Goal: Submit feedback/report problem

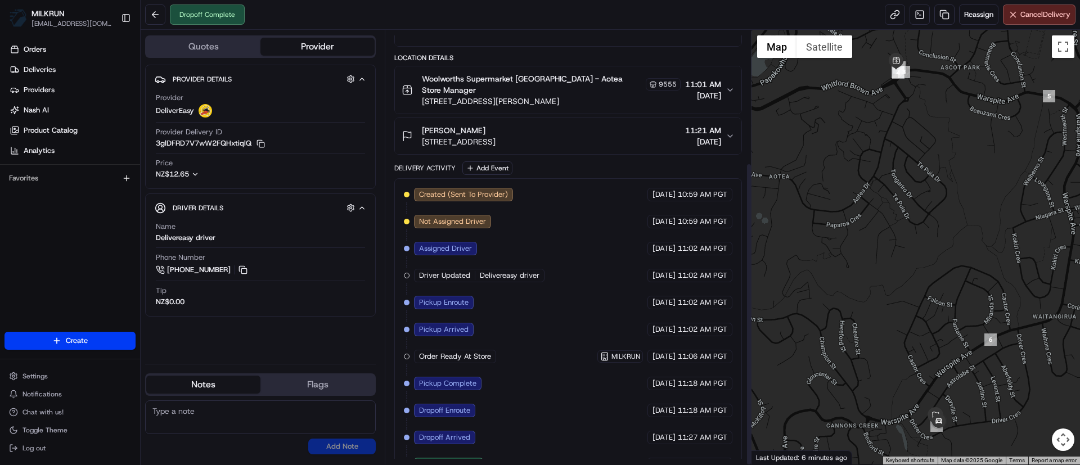
scroll to position [190, 0]
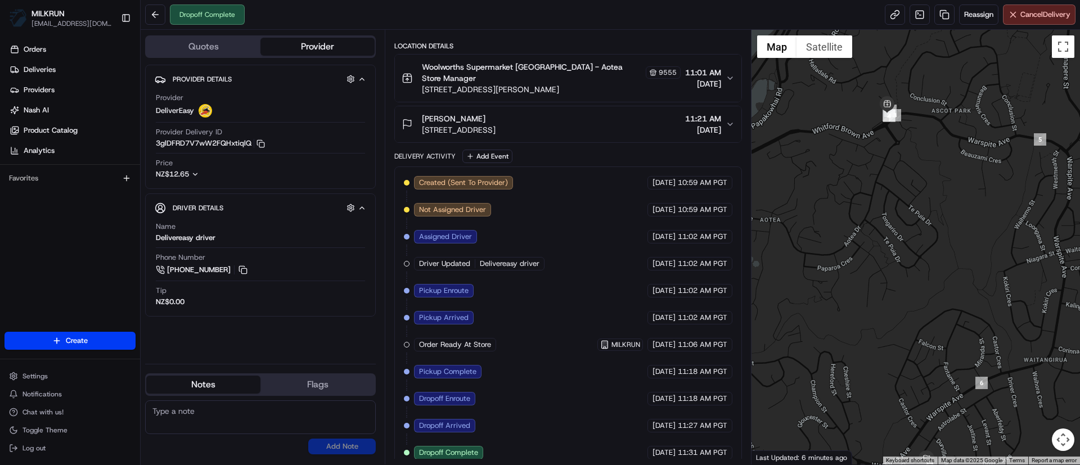
drag, startPoint x: 900, startPoint y: 173, endPoint x: 882, endPoint y: 240, distance: 68.7
click at [882, 250] on div at bounding box center [916, 247] width 329 height 435
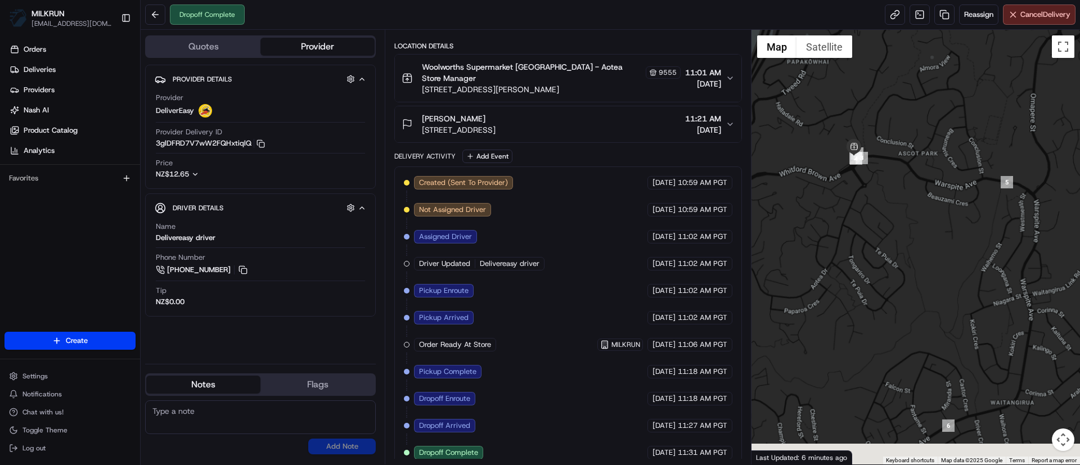
drag, startPoint x: 914, startPoint y: 324, endPoint x: 908, endPoint y: 234, distance: 90.8
click at [908, 234] on div at bounding box center [916, 247] width 329 height 435
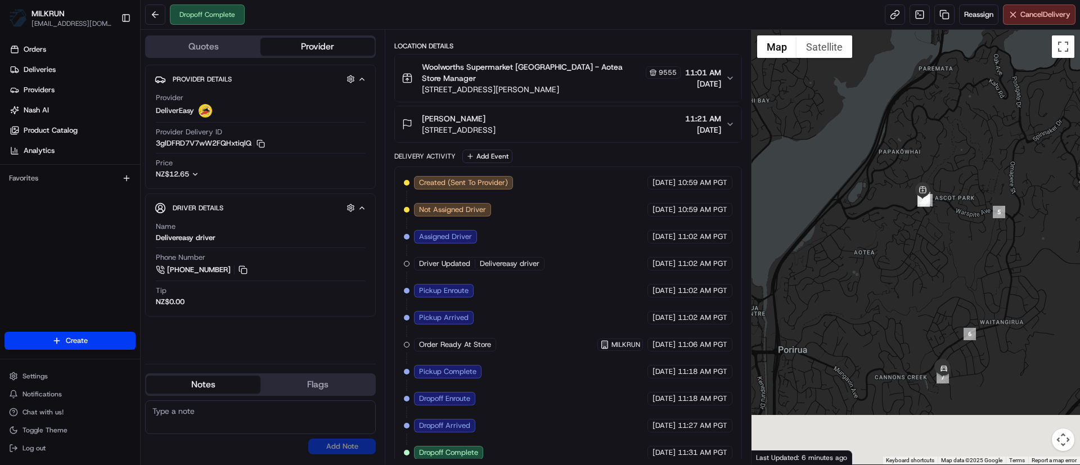
drag, startPoint x: 895, startPoint y: 336, endPoint x: 919, endPoint y: 271, distance: 69.6
click at [919, 271] on div at bounding box center [916, 247] width 329 height 435
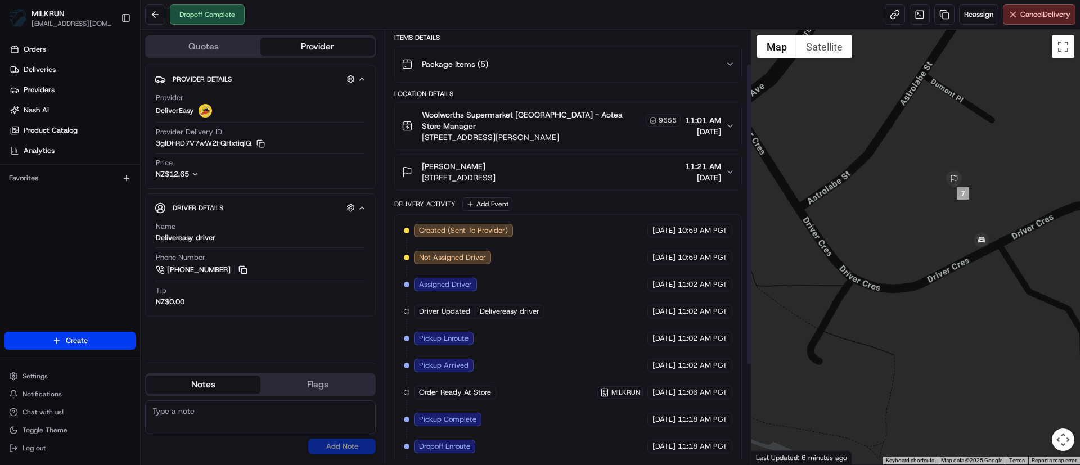
scroll to position [21, 0]
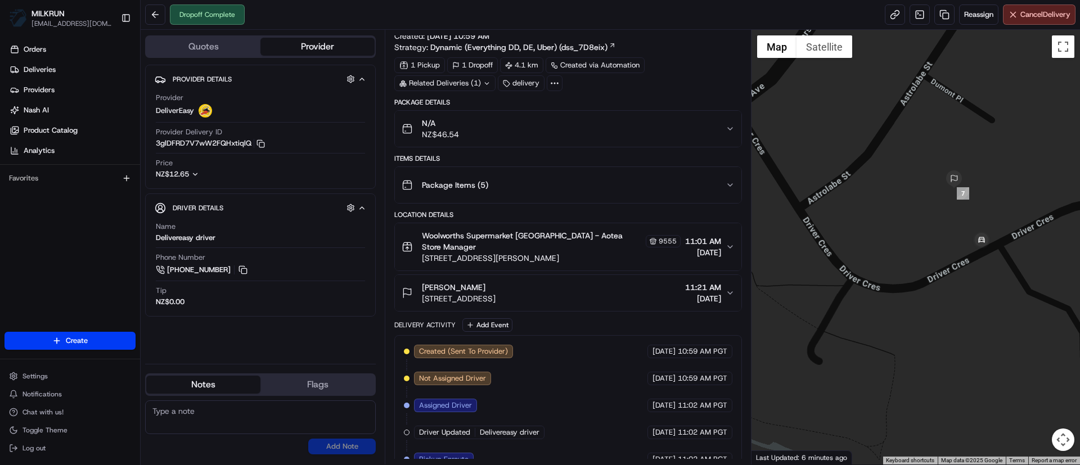
click at [515, 174] on div "Package Items ( 5 )" at bounding box center [564, 185] width 324 height 23
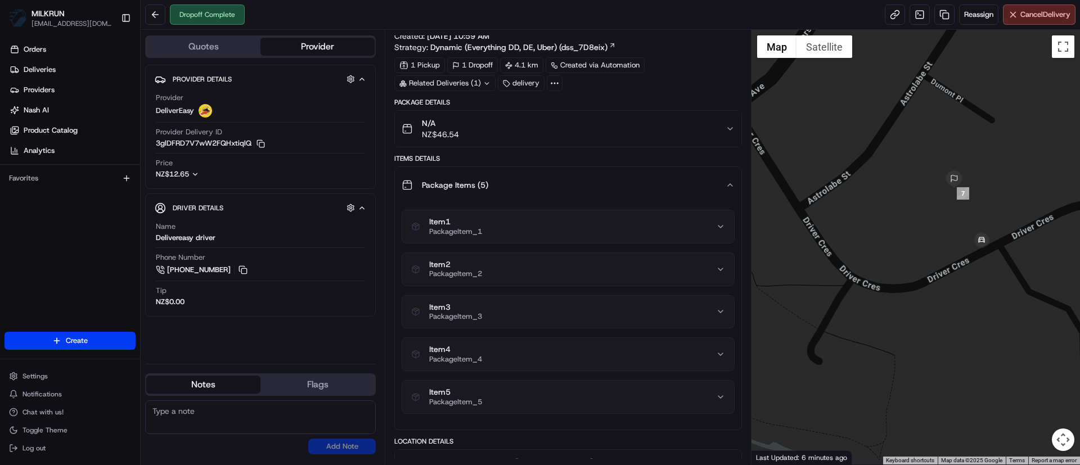
click at [517, 179] on div "Package Items ( 5 )" at bounding box center [564, 185] width 324 height 23
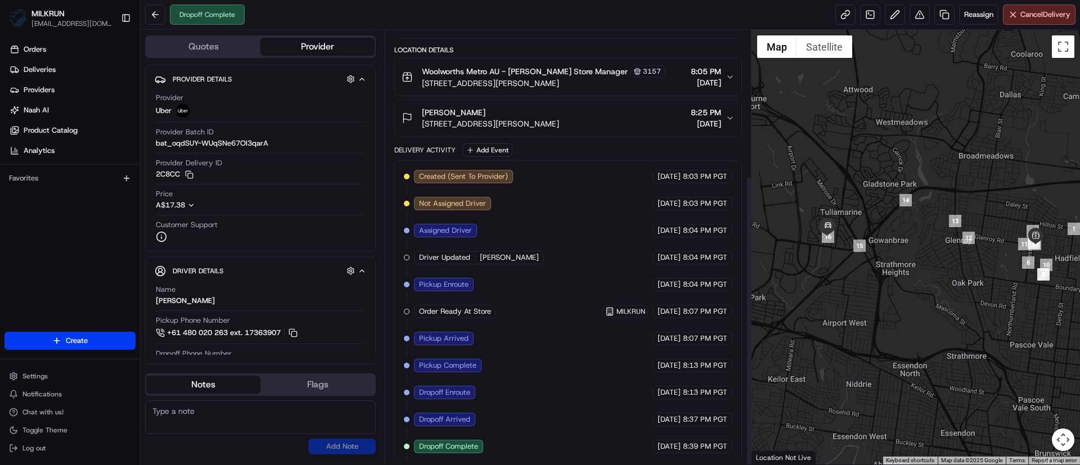
scroll to position [217, 0]
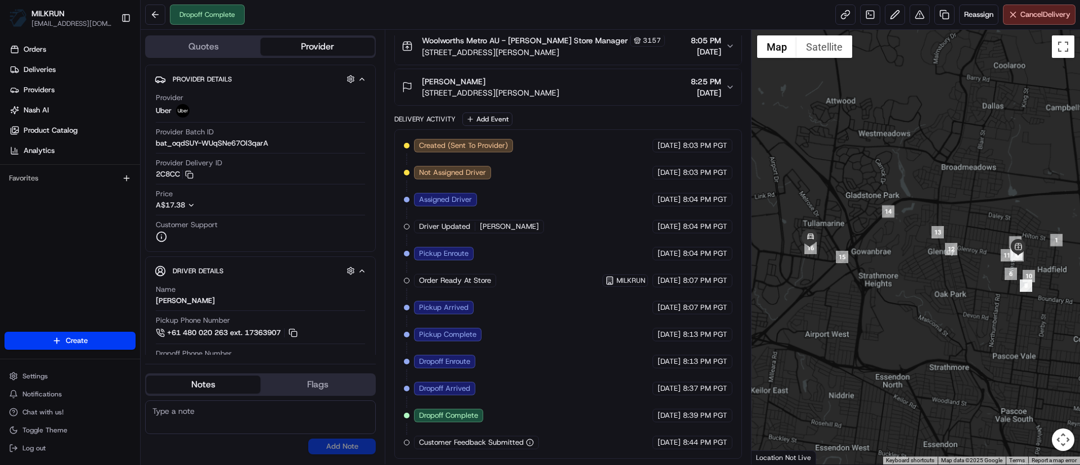
drag, startPoint x: 793, startPoint y: 255, endPoint x: 890, endPoint y: 255, distance: 97.3
click at [890, 255] on div at bounding box center [916, 247] width 329 height 435
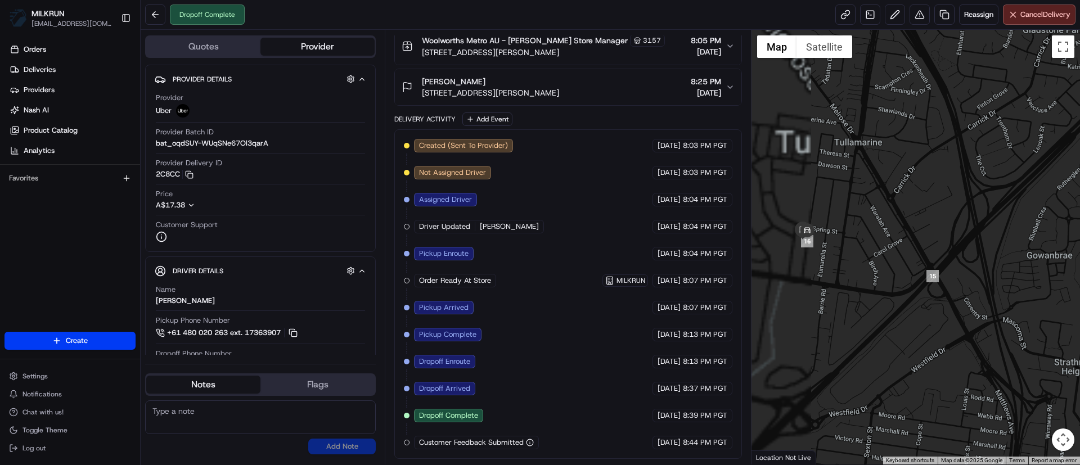
drag, startPoint x: 799, startPoint y: 227, endPoint x: 877, endPoint y: 215, distance: 79.1
click at [877, 215] on div at bounding box center [916, 247] width 329 height 435
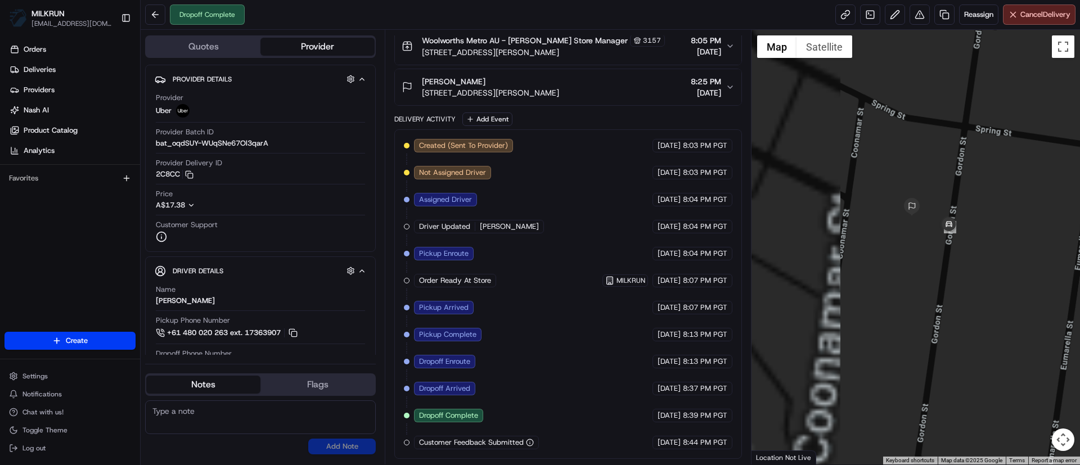
drag, startPoint x: 914, startPoint y: 239, endPoint x: 1024, endPoint y: 258, distance: 111.9
click at [1024, 258] on div at bounding box center [916, 247] width 329 height 435
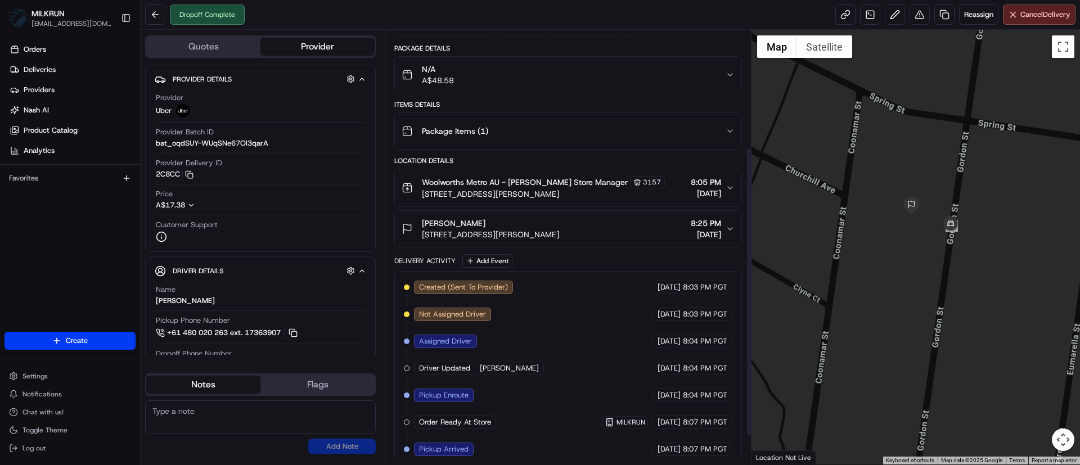
scroll to position [0, 0]
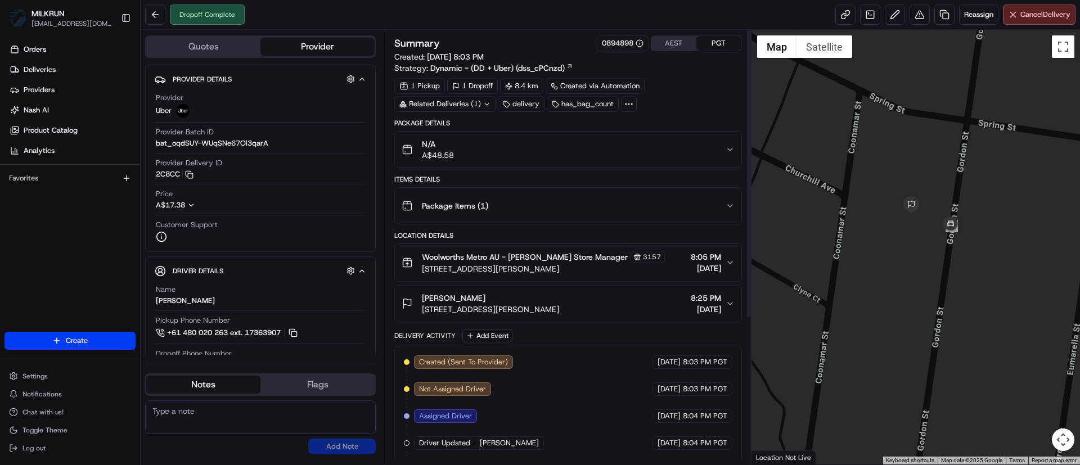
click at [530, 149] on div "N/A A$48.58" at bounding box center [564, 149] width 324 height 23
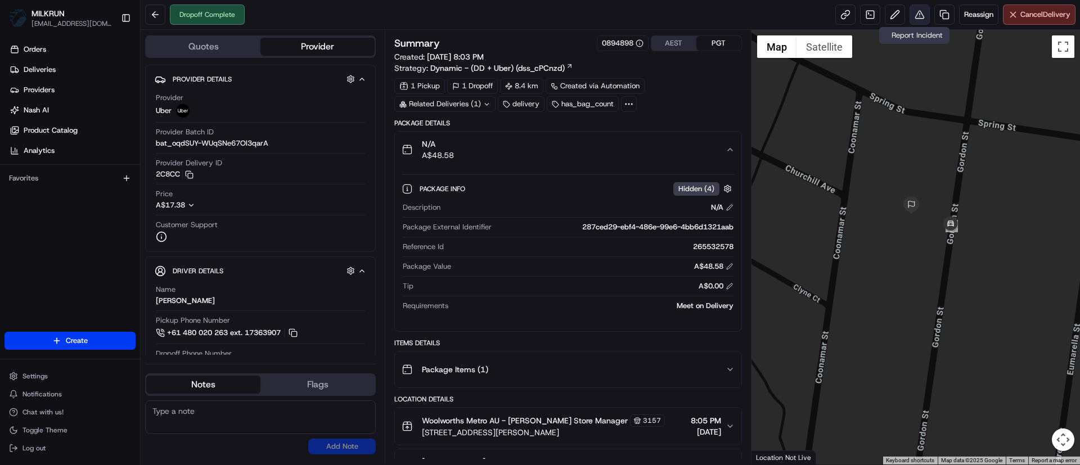
click at [910, 21] on button at bounding box center [920, 15] width 20 height 20
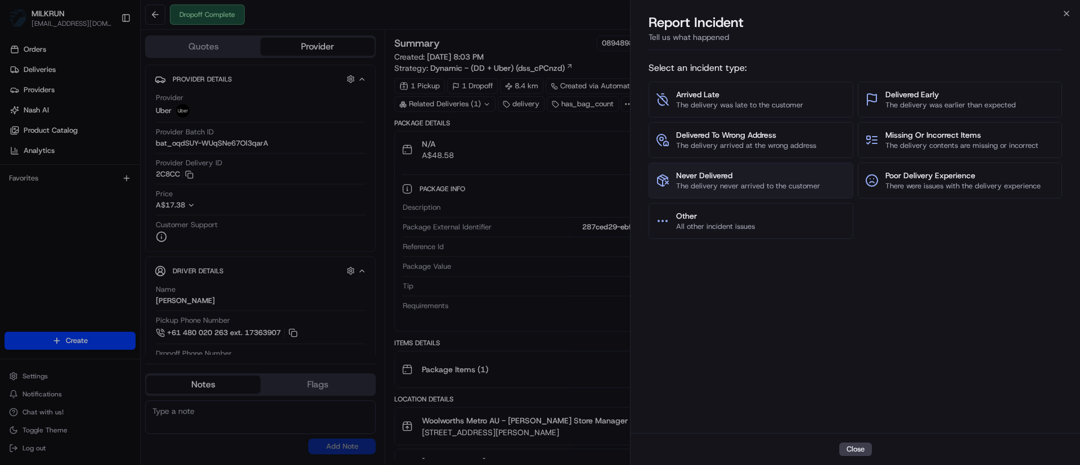
click at [770, 181] on span "The delivery never arrived to the customer" at bounding box center [748, 186] width 144 height 10
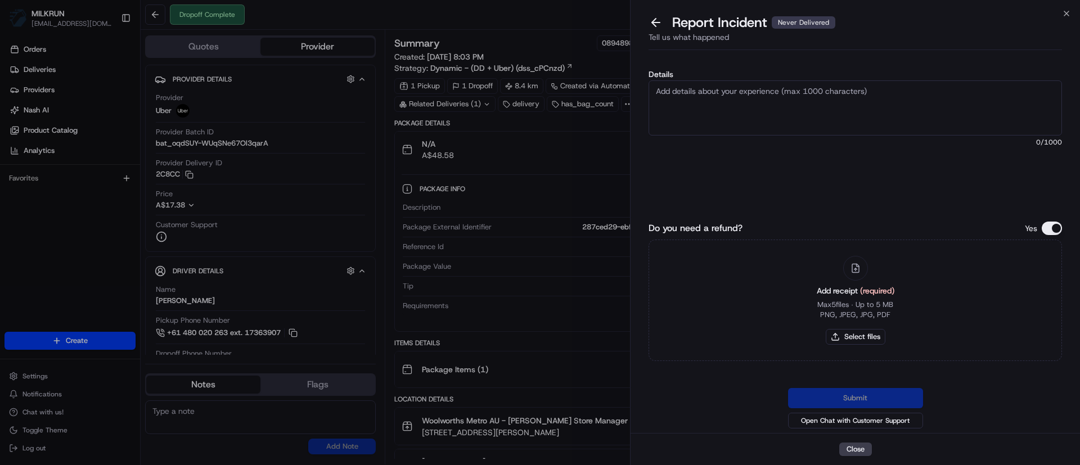
click at [772, 121] on textarea "Details" at bounding box center [856, 107] width 414 height 55
type textarea "Hi team, please issue a refund for this order, driver did not follow the waitin…"
click at [853, 338] on button "Select files" at bounding box center [856, 337] width 60 height 16
type input "C:\fakepath\casey.png"
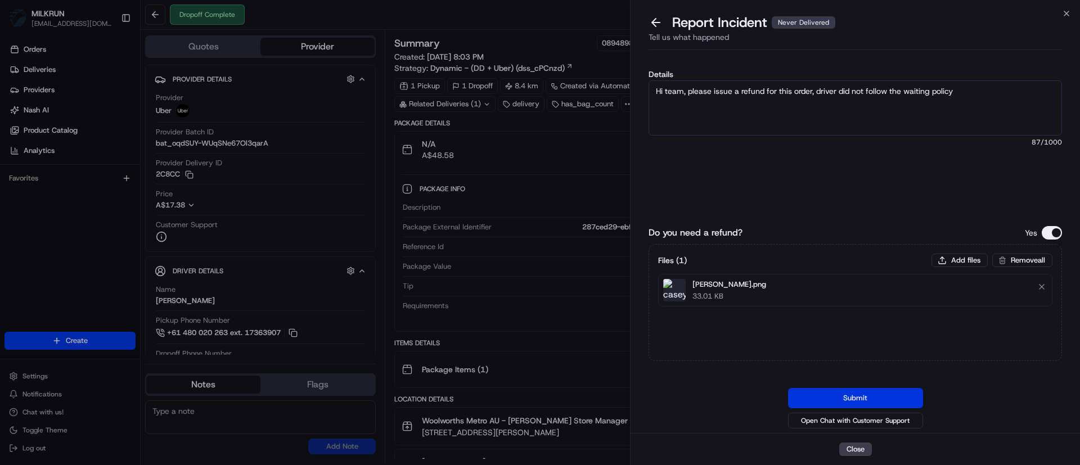
click at [859, 398] on button "Submit" at bounding box center [855, 398] width 135 height 20
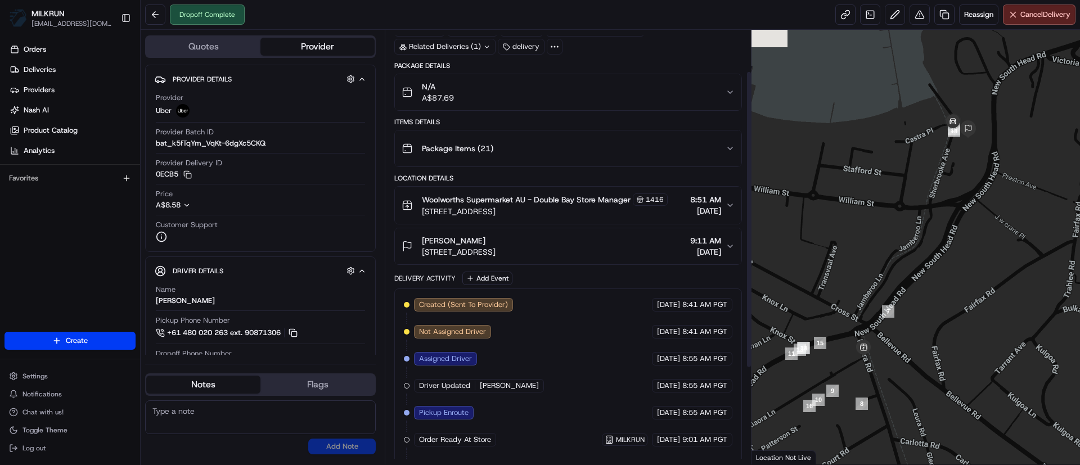
scroll to position [60, 0]
